Goal: Task Accomplishment & Management: Manage account settings

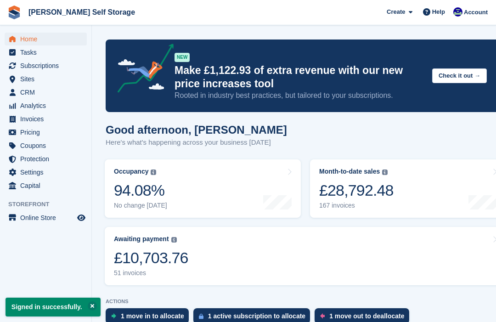
click at [26, 79] on span "Sites" at bounding box center [47, 79] width 55 height 13
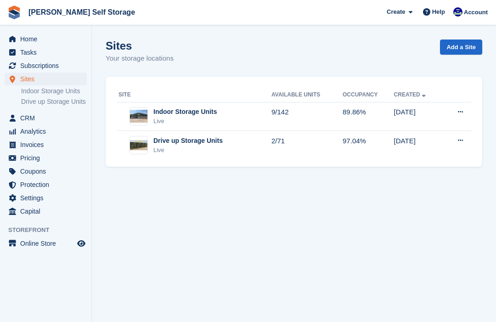
click at [156, 119] on div "Live" at bounding box center [184, 121] width 63 height 9
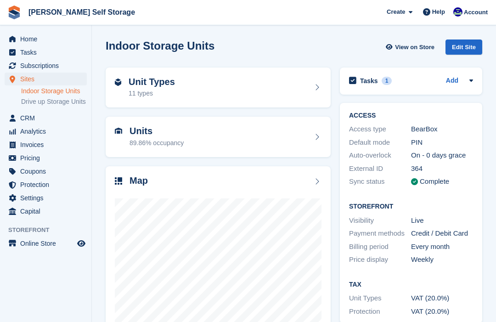
click at [139, 138] on div "89.86% occupancy" at bounding box center [157, 143] width 54 height 10
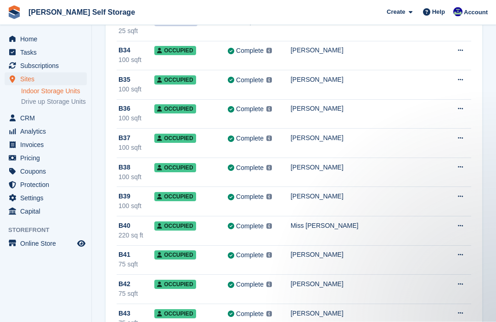
scroll to position [2821, 0]
click at [281, 294] on td "Complete Last synced at 3 Sep, 10:11 AM Learn more →" at bounding box center [259, 289] width 63 height 29
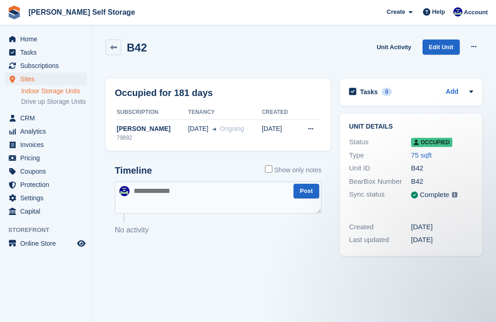
click at [127, 129] on div "Phillip John FAITHORN" at bounding box center [151, 129] width 73 height 10
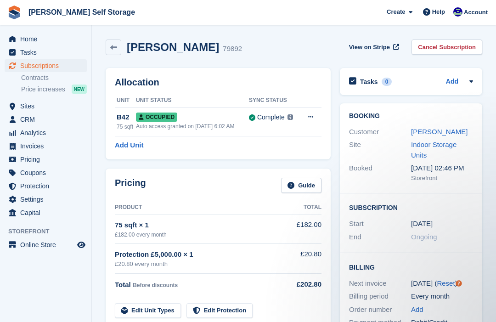
click at [430, 44] on link "Cancel Subscription" at bounding box center [447, 47] width 71 height 15
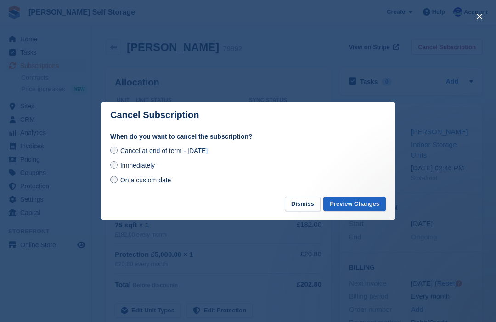
click at [345, 208] on button "Preview Changes" at bounding box center [354, 204] width 62 height 15
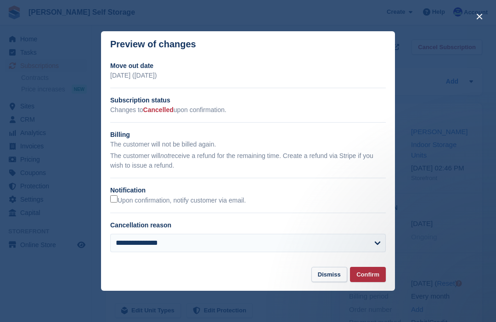
click at [362, 279] on button "Confirm" at bounding box center [368, 274] width 36 height 15
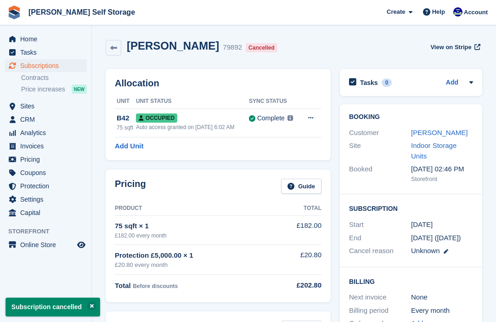
click at [314, 117] on button at bounding box center [310, 118] width 17 height 14
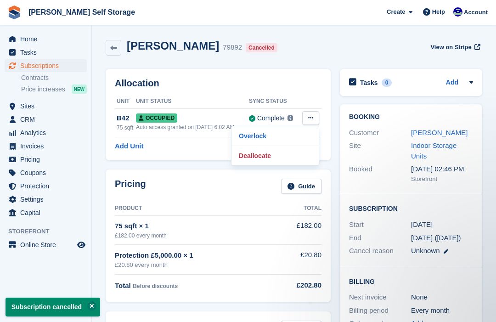
click at [253, 159] on p "Deallocate" at bounding box center [275, 156] width 80 height 12
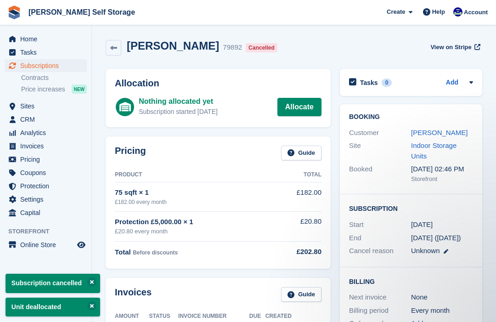
click at [34, 64] on span "Subscriptions" at bounding box center [47, 65] width 55 height 13
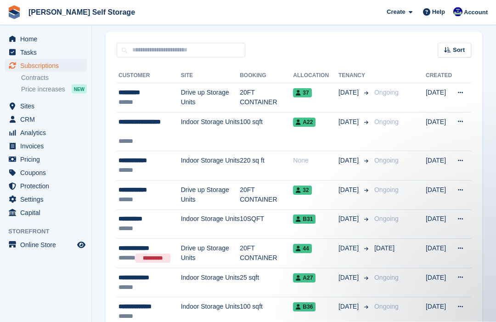
scroll to position [172, 0]
click at [129, 165] on div "**********" at bounding box center [150, 161] width 62 height 10
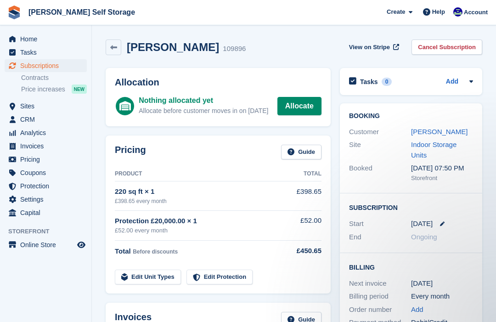
click at [28, 105] on span "Sites" at bounding box center [47, 106] width 55 height 13
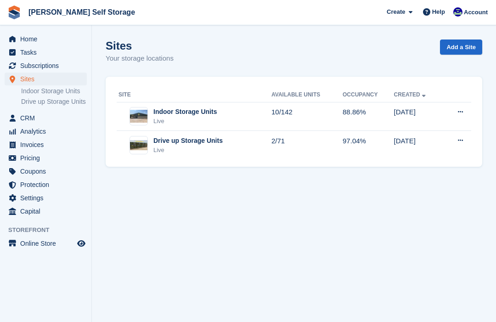
click at [161, 117] on div "Live" at bounding box center [184, 121] width 63 height 9
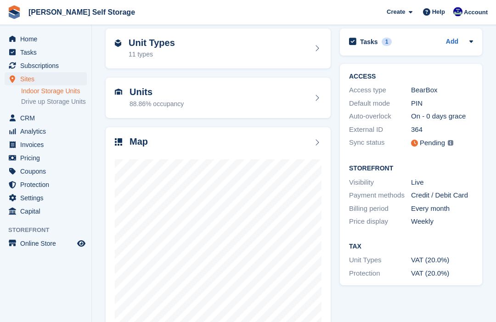
scroll to position [69, 0]
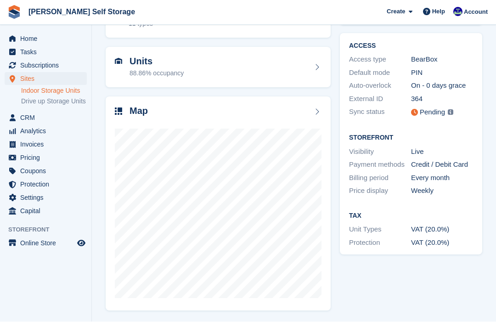
click at [34, 64] on span "Subscriptions" at bounding box center [47, 65] width 55 height 13
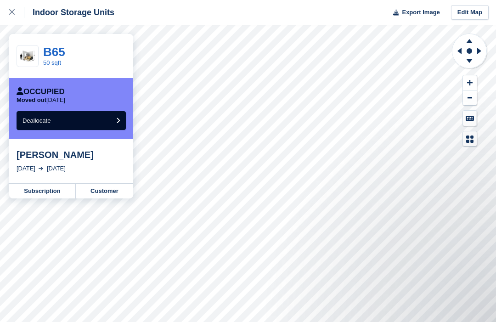
click at [67, 121] on button "Deallocate" at bounding box center [71, 120] width 109 height 19
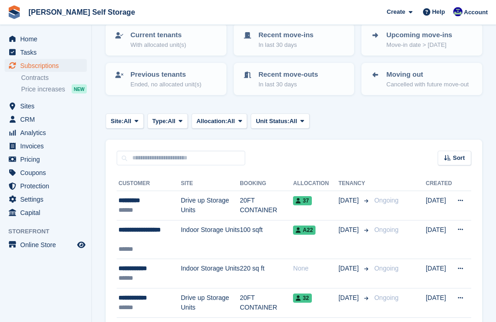
scroll to position [64, 0]
click at [131, 283] on div "******" at bounding box center [150, 278] width 62 height 10
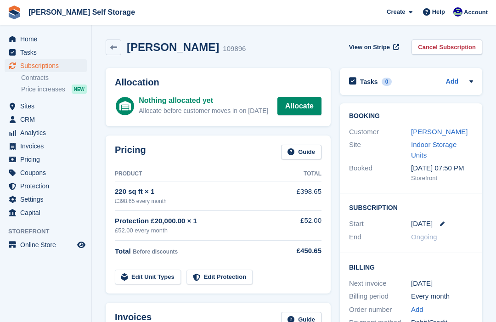
click at [297, 107] on link "Allocate" at bounding box center [299, 106] width 44 height 18
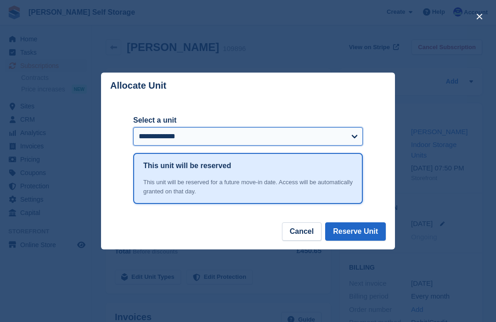
click at [356, 140] on select "**********" at bounding box center [248, 136] width 230 height 18
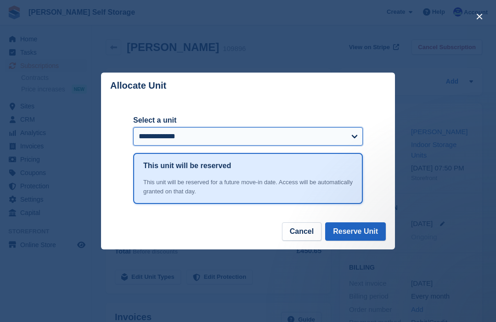
select select "*****"
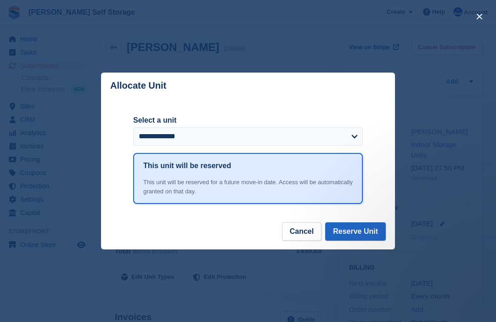
click at [344, 235] on button "Reserve Unit" at bounding box center [355, 231] width 61 height 18
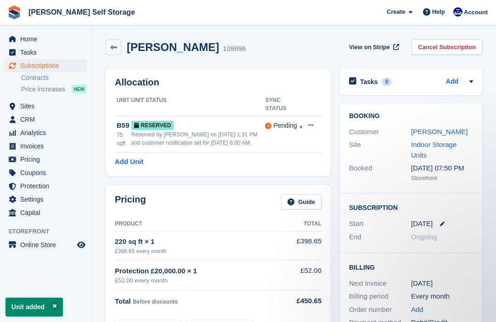
click at [130, 167] on link "Add Unit" at bounding box center [129, 162] width 28 height 11
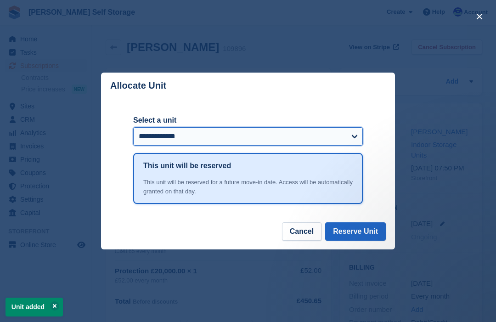
click at [352, 135] on select "**********" at bounding box center [248, 136] width 230 height 18
select select "*****"
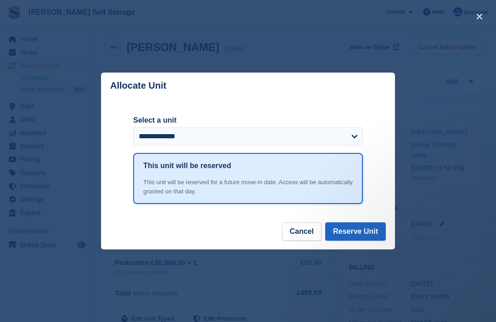
click at [347, 234] on button "Reserve Unit" at bounding box center [355, 231] width 61 height 18
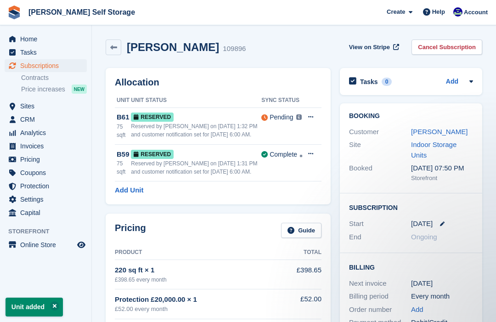
click at [122, 196] on link "Add Unit" at bounding box center [129, 190] width 28 height 11
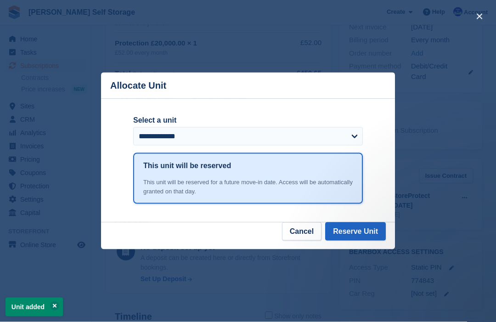
scroll to position [258, 0]
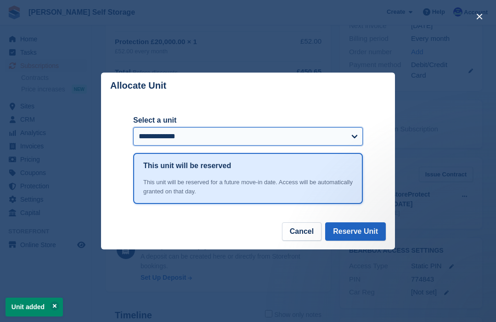
click at [356, 146] on select "**********" at bounding box center [248, 136] width 230 height 18
select select "*****"
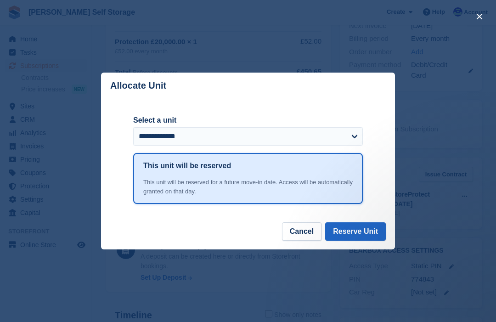
click at [353, 241] on button "Reserve Unit" at bounding box center [355, 231] width 61 height 18
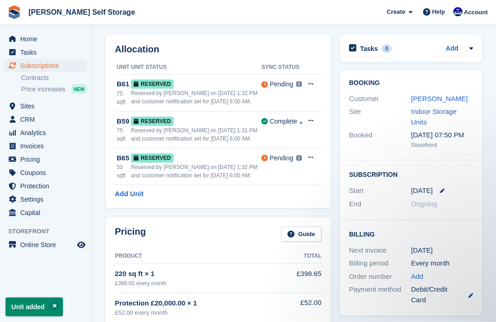
scroll to position [0, 0]
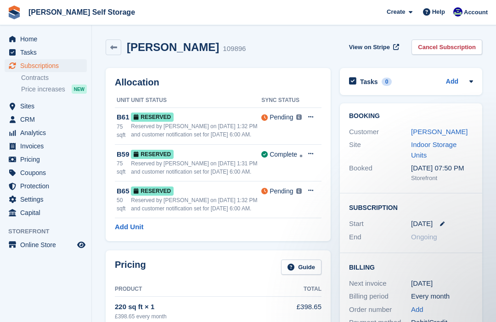
click at [425, 133] on link "Abigail Rood" at bounding box center [439, 132] width 56 height 8
click at [30, 158] on span "Pricing" at bounding box center [47, 159] width 55 height 13
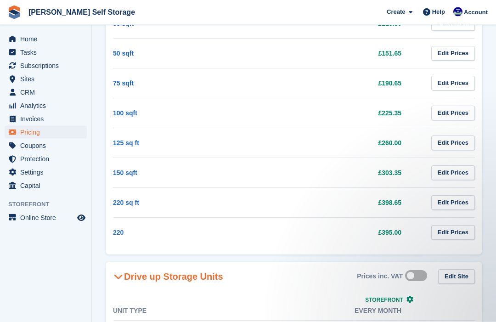
click at [39, 103] on span "Analytics" at bounding box center [47, 105] width 55 height 13
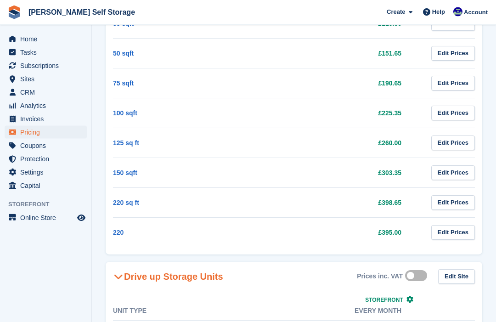
scroll to position [439, 0]
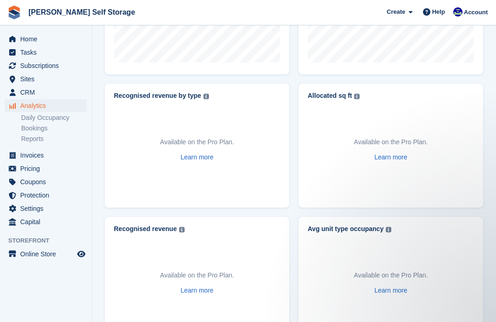
scroll to position [321, 0]
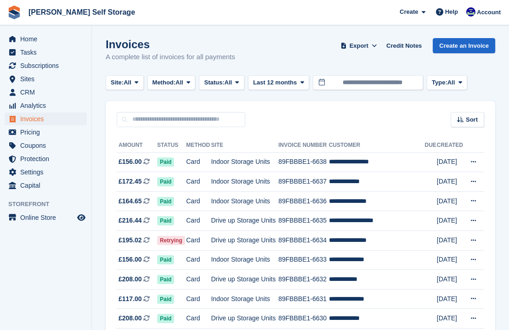
scroll to position [1, 0]
click at [232, 86] on span "All" at bounding box center [229, 82] width 8 height 9
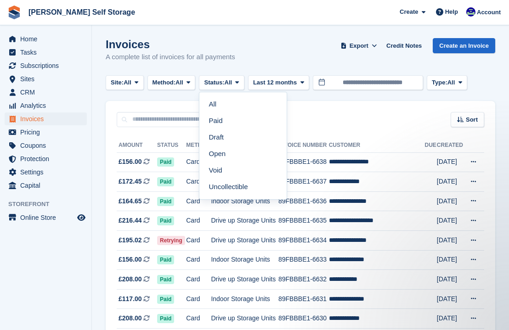
scroll to position [0, 0]
click at [222, 156] on link "Open" at bounding box center [243, 154] width 80 height 17
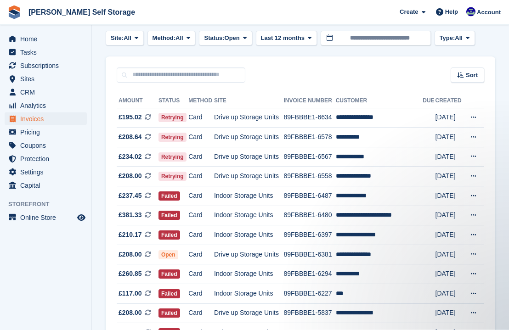
scroll to position [45, 0]
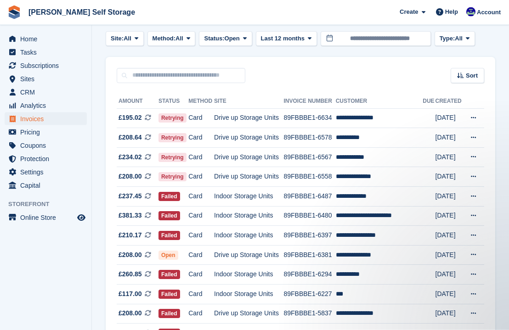
click at [136, 201] on span "£237.45" at bounding box center [130, 197] width 23 height 10
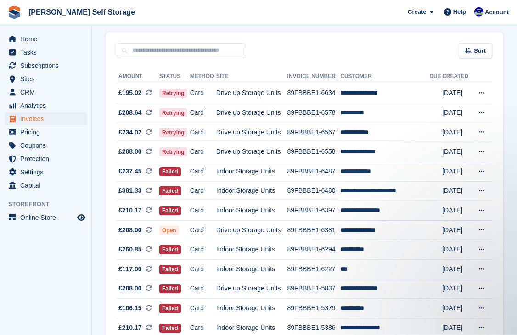
click at [204, 90] on td "Card" at bounding box center [203, 94] width 26 height 20
click at [303, 115] on td "89FBBBE1-6578" at bounding box center [314, 113] width 53 height 20
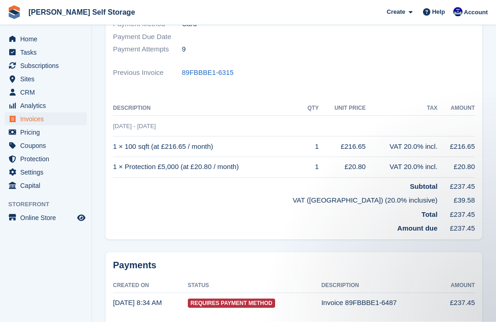
scroll to position [183, 0]
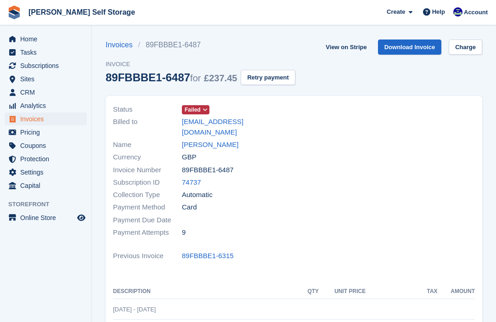
scroll to position [183, 0]
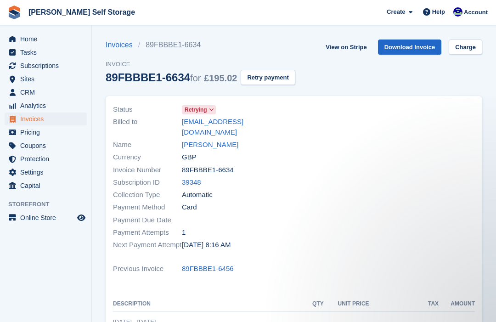
click at [463, 47] on link "Charge" at bounding box center [466, 47] width 34 height 15
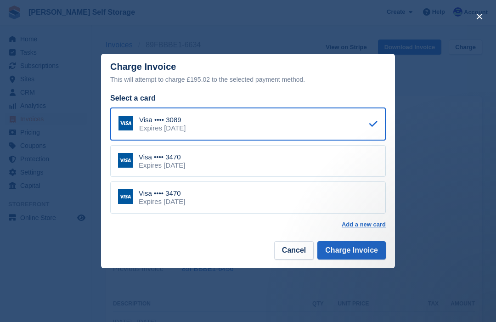
click at [153, 163] on div "Expires [DATE]" at bounding box center [162, 165] width 46 height 8
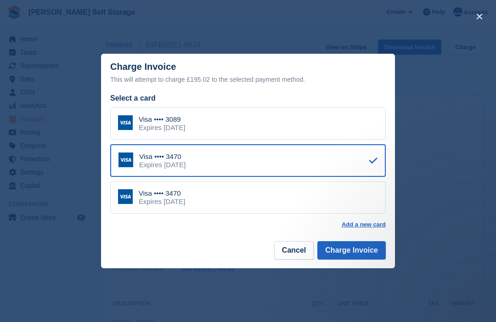
click at [336, 244] on button "Charge Invoice" at bounding box center [351, 250] width 68 height 18
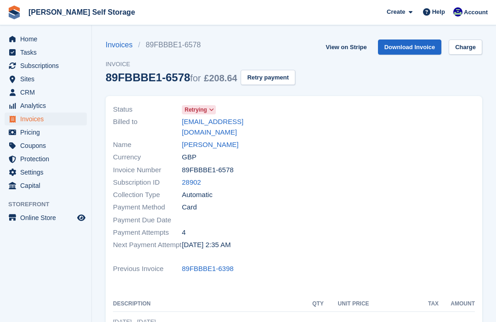
click at [460, 47] on link "Charge" at bounding box center [466, 47] width 34 height 15
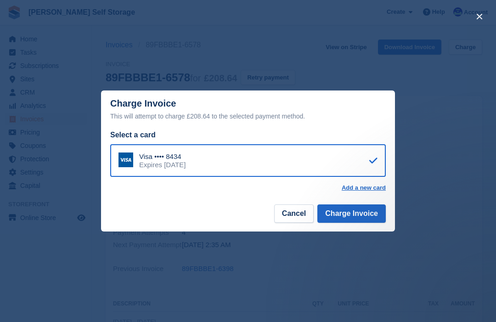
click at [342, 214] on button "Charge Invoice" at bounding box center [351, 213] width 68 height 18
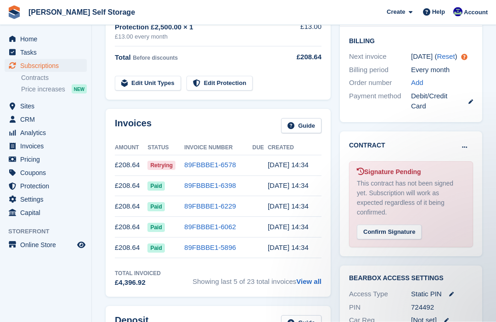
scroll to position [236, 0]
